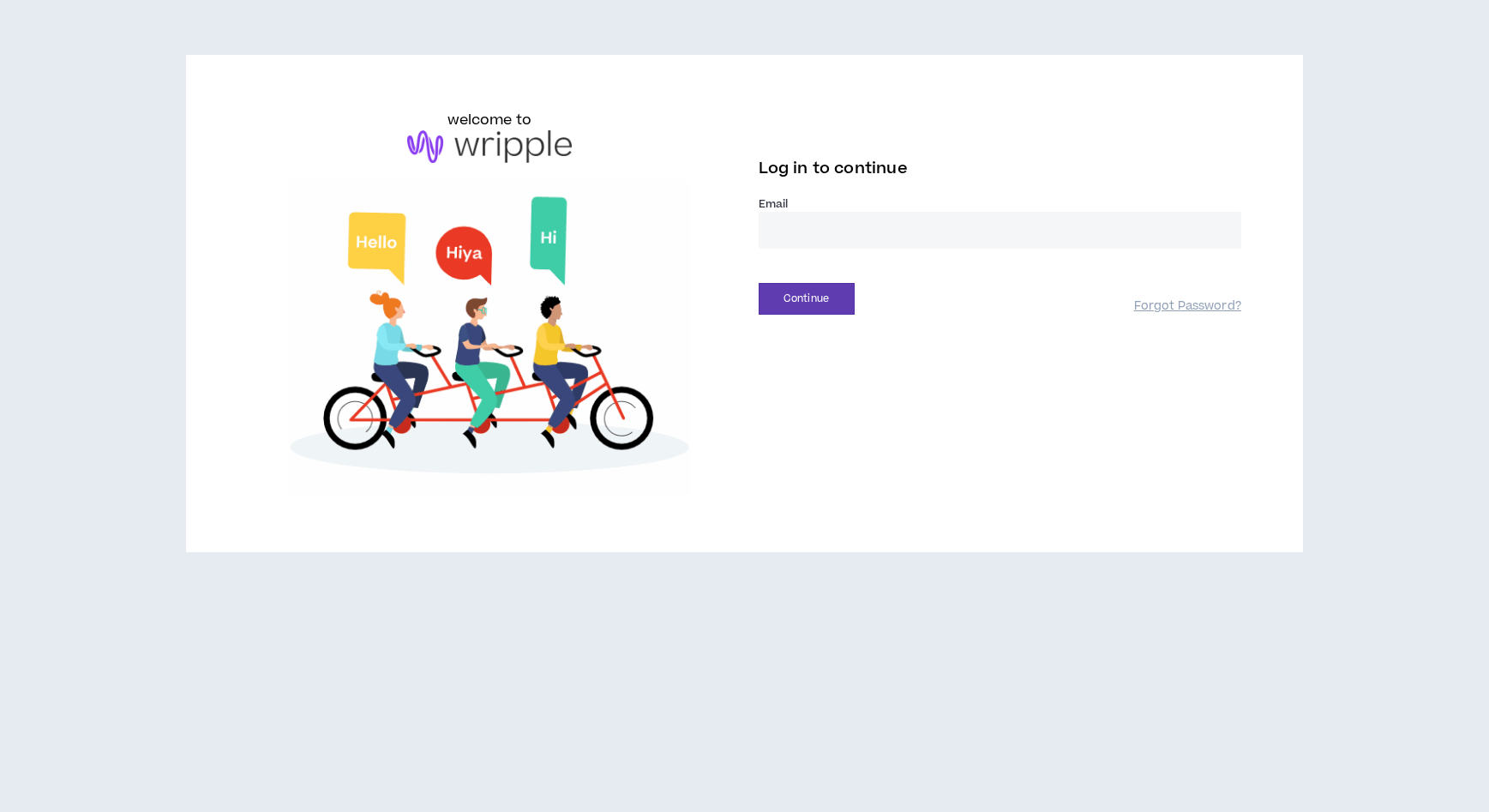
click at [877, 255] on div "Email *" at bounding box center [999, 229] width 482 height 66
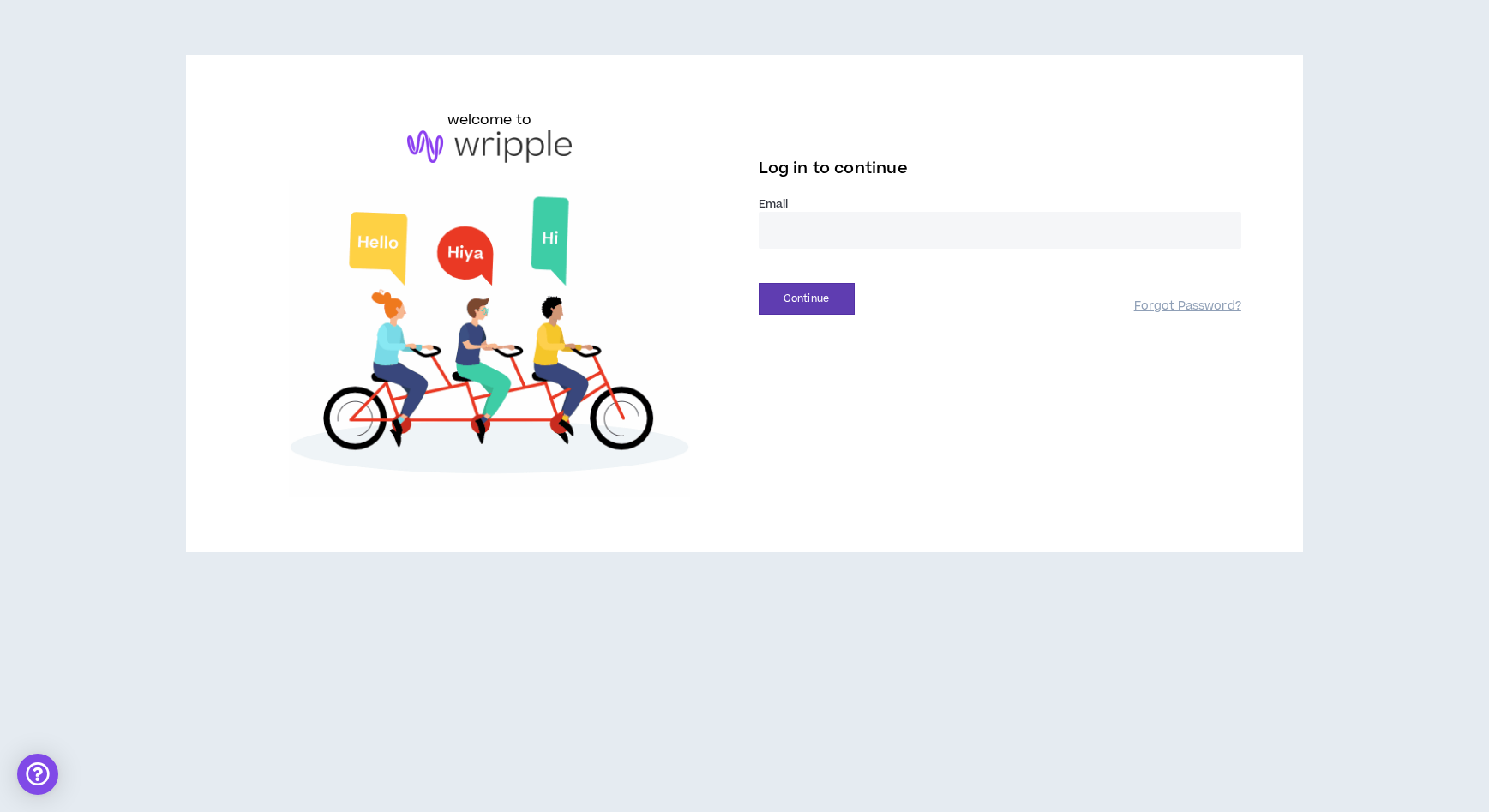
click at [877, 242] on input "email" at bounding box center [999, 230] width 482 height 37
type input "**********"
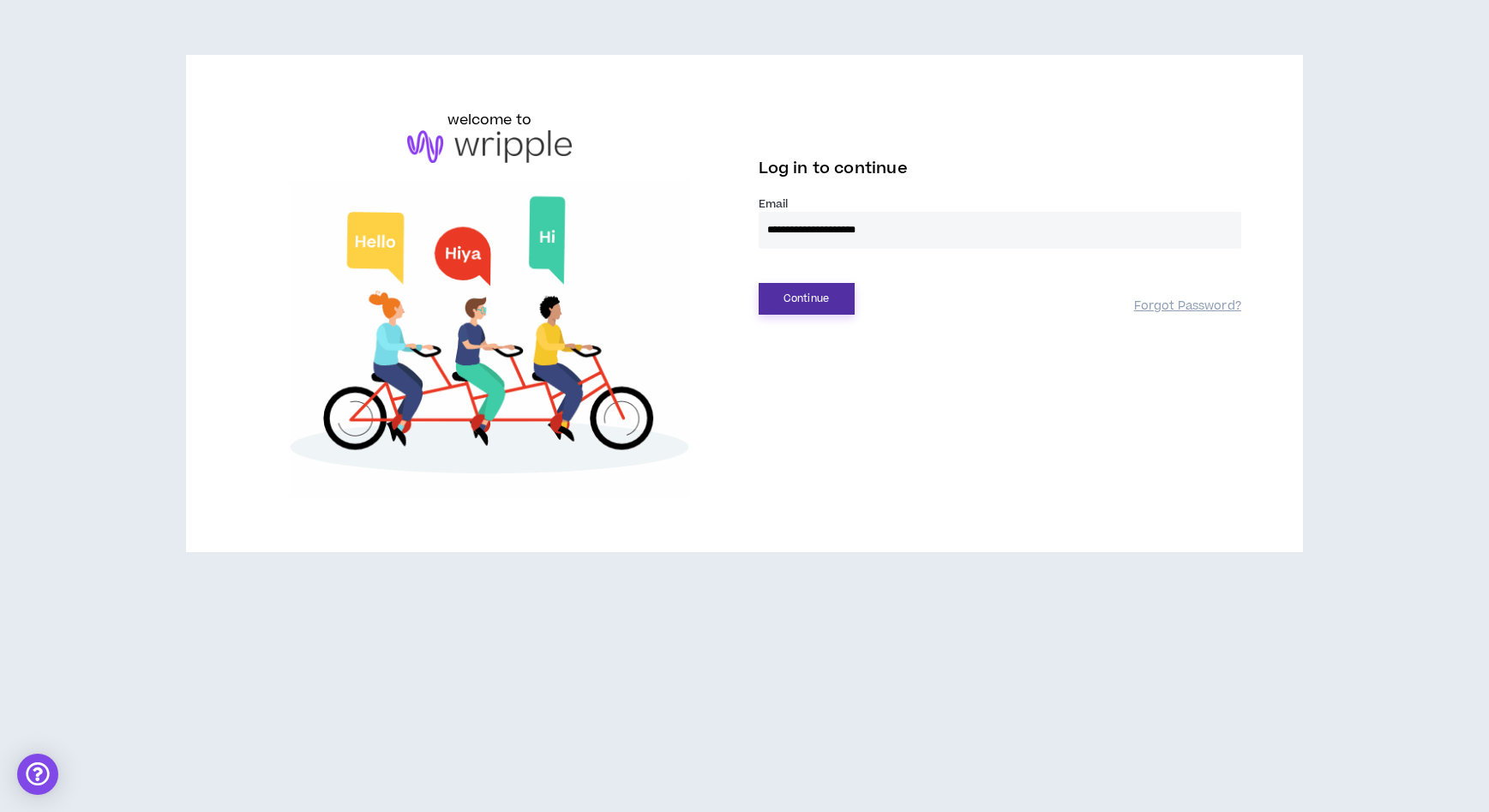
click at [838, 285] on button "Continue" at bounding box center [807, 298] width 96 height 32
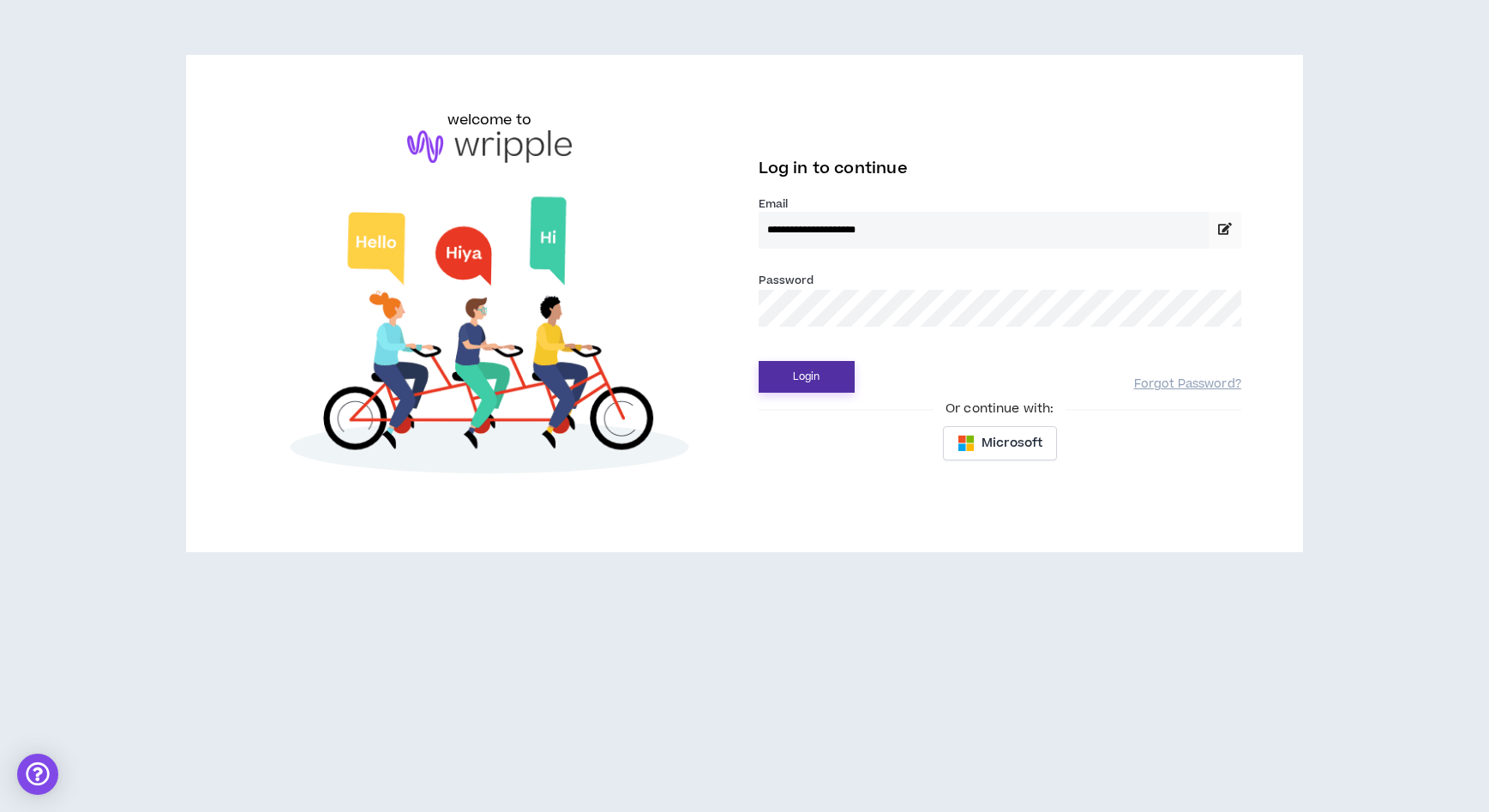
click at [816, 381] on button "Login" at bounding box center [807, 376] width 96 height 32
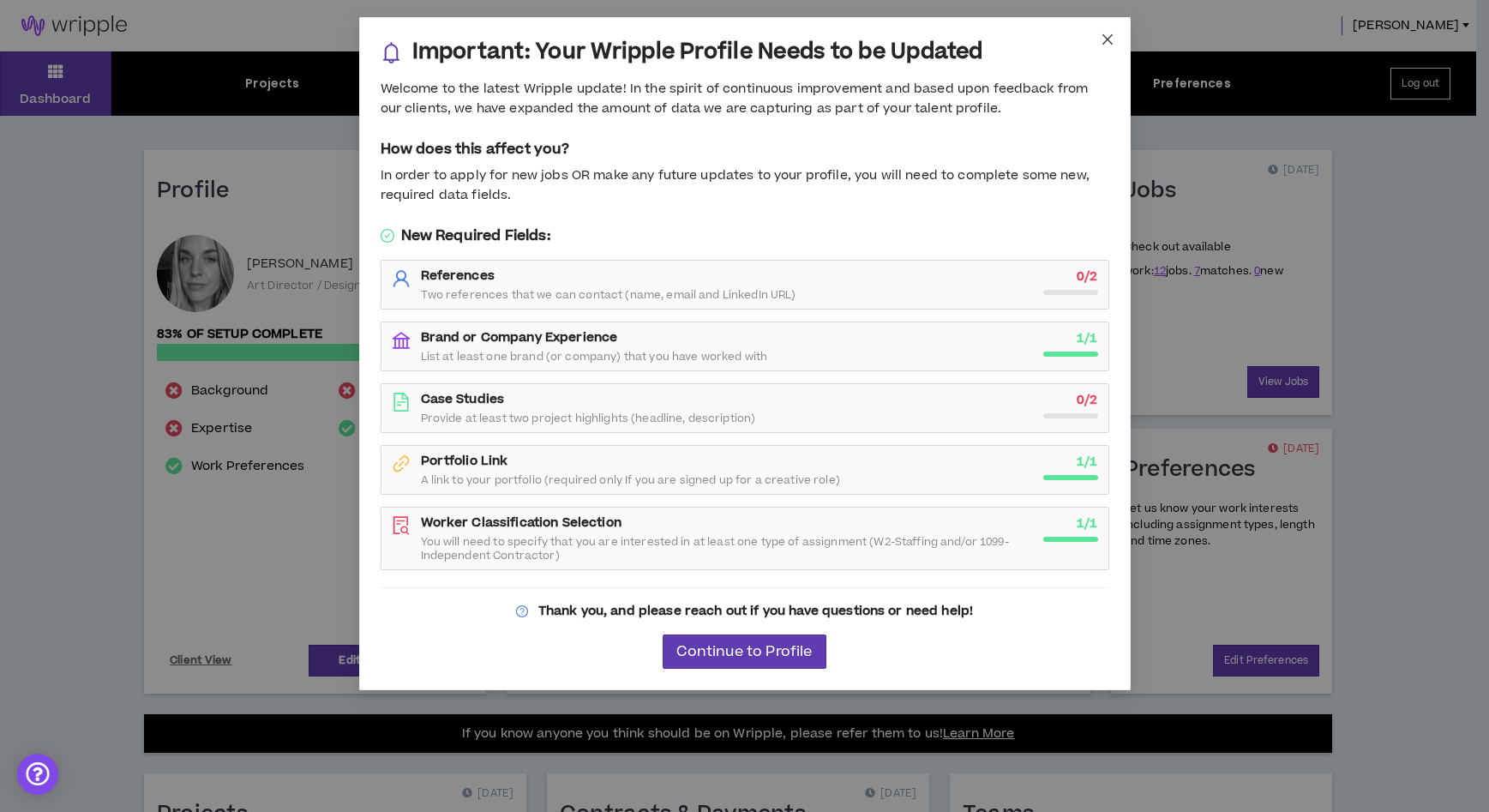
click at [1098, 41] on span "Close" at bounding box center [1107, 40] width 46 height 46
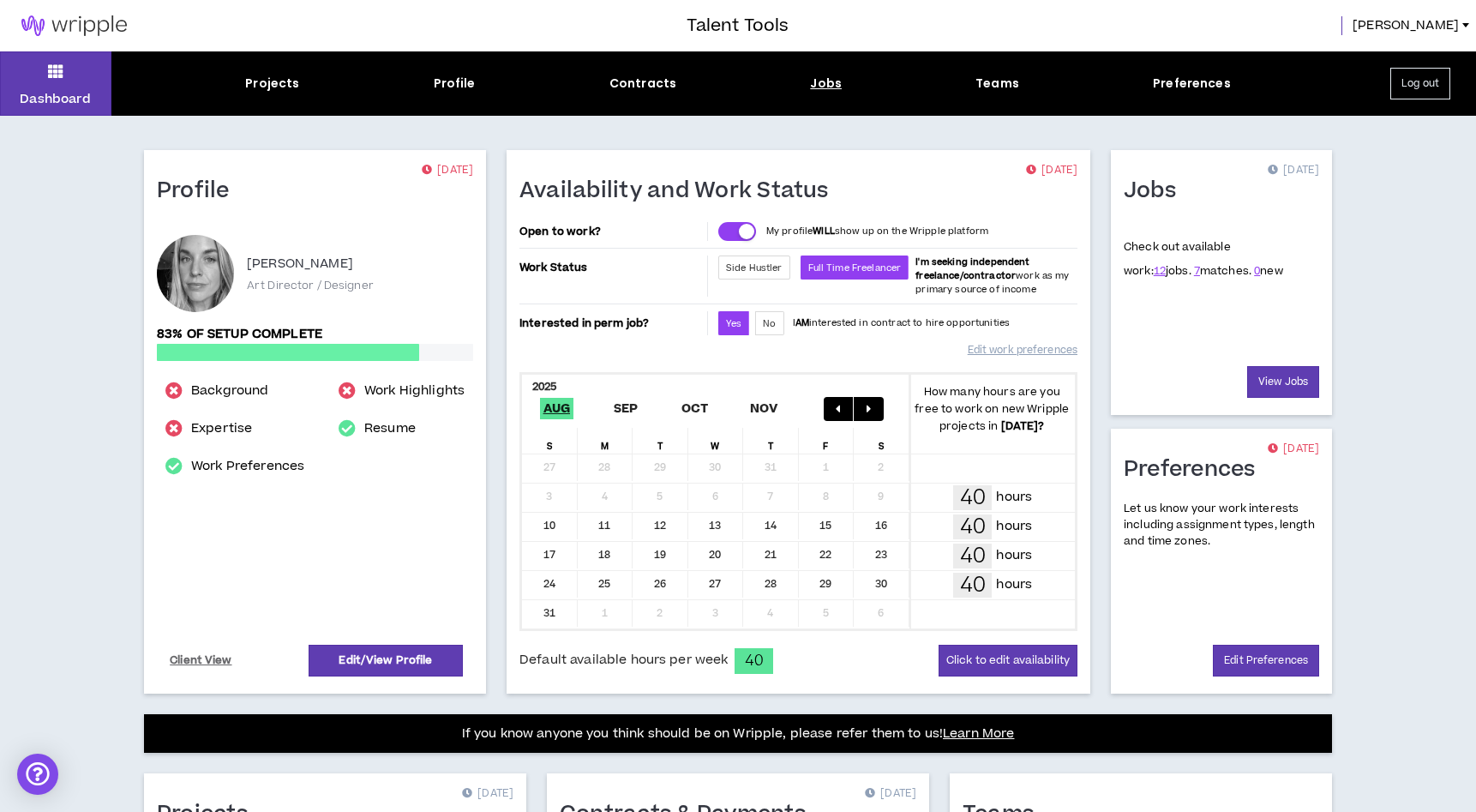
click at [827, 76] on div "Jobs" at bounding box center [826, 84] width 32 height 18
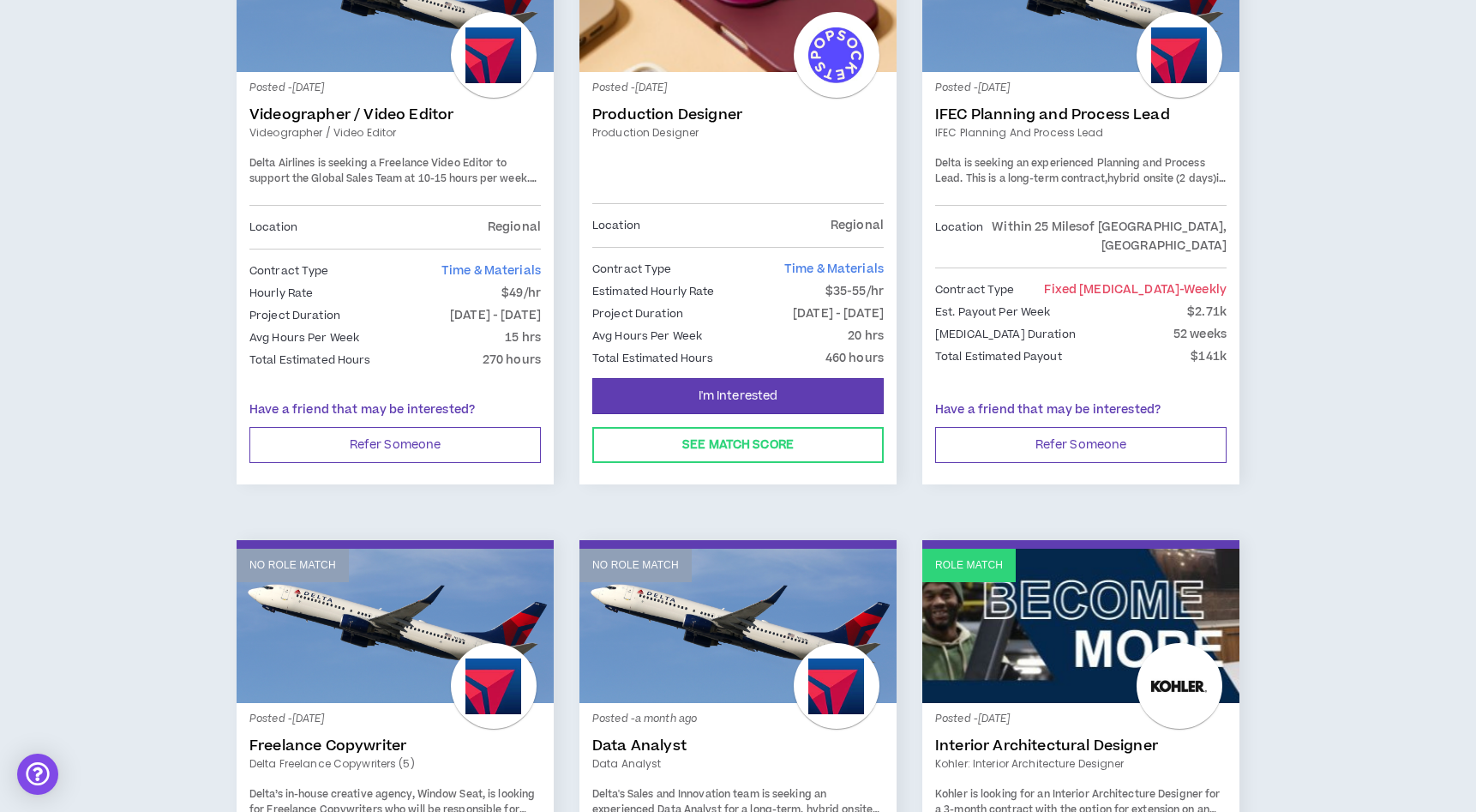
scroll to position [1045, 0]
